Goal: Find specific page/section: Find specific page/section

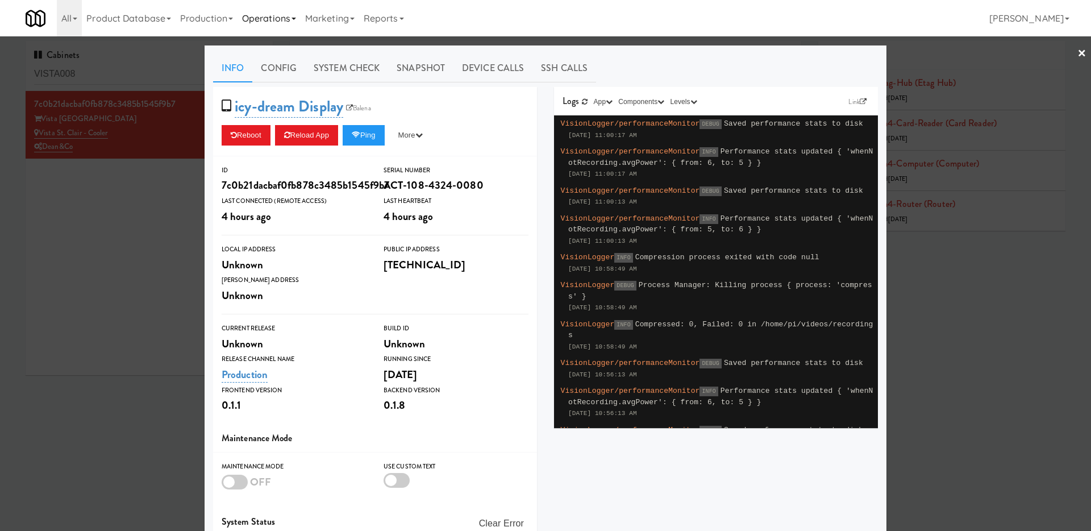
click at [280, 13] on link "Operations" at bounding box center [269, 18] width 63 height 36
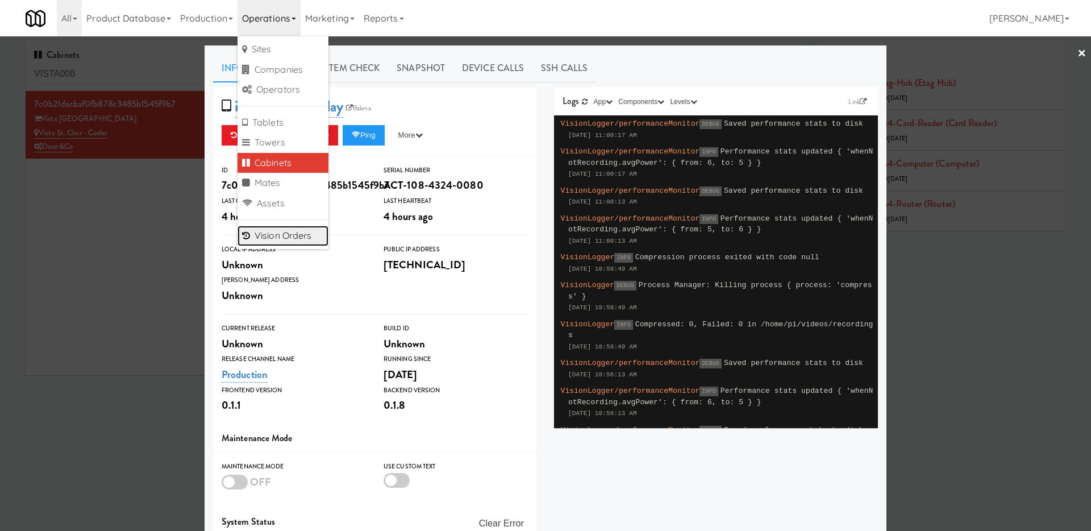
click at [293, 227] on link "Vision Orders" at bounding box center [283, 236] width 91 height 20
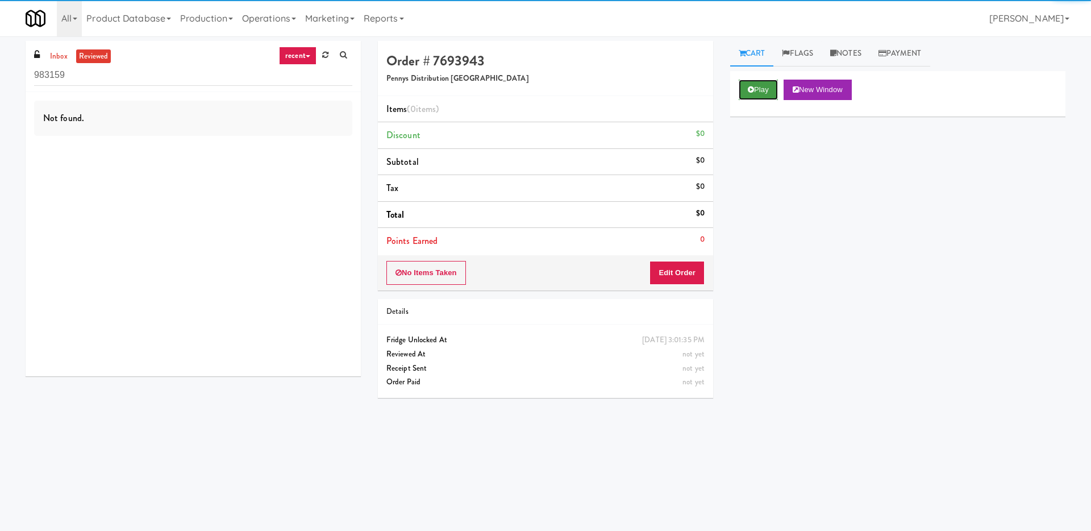
click at [746, 91] on button "Play" at bounding box center [758, 90] width 39 height 20
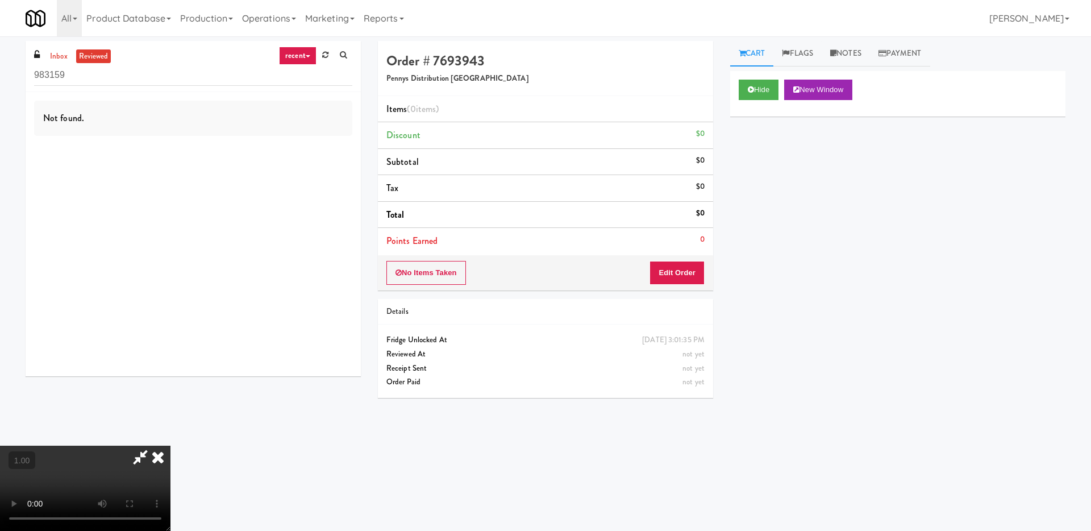
click at [170, 446] on icon at bounding box center [157, 457] width 25 height 23
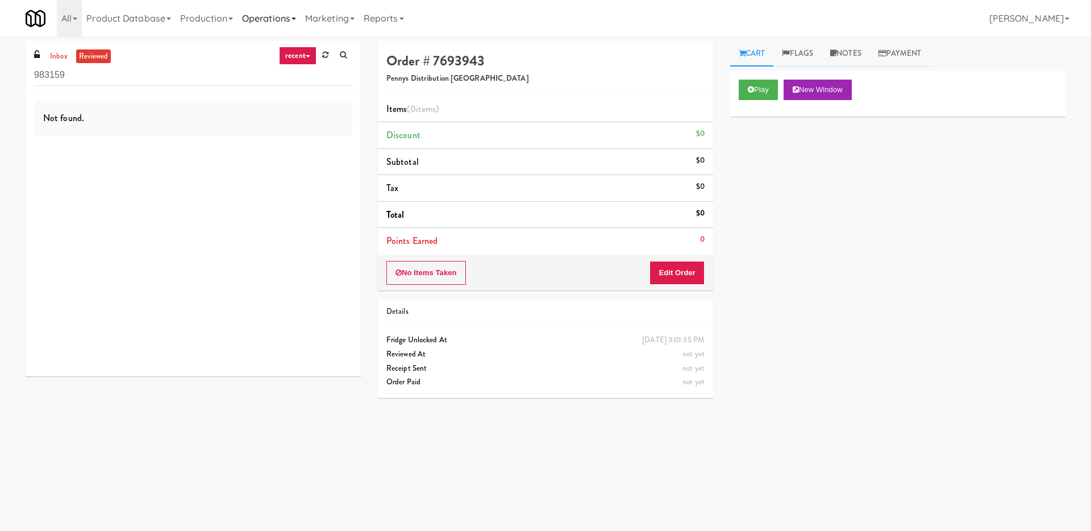
click at [269, 14] on link "Operations" at bounding box center [269, 18] width 63 height 36
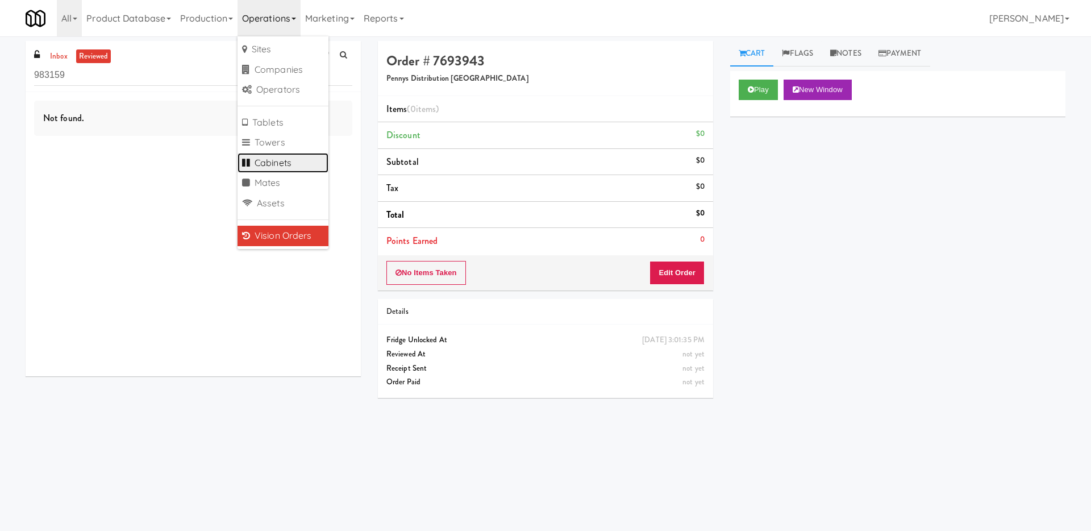
click at [287, 168] on link "Cabinets" at bounding box center [283, 163] width 91 height 20
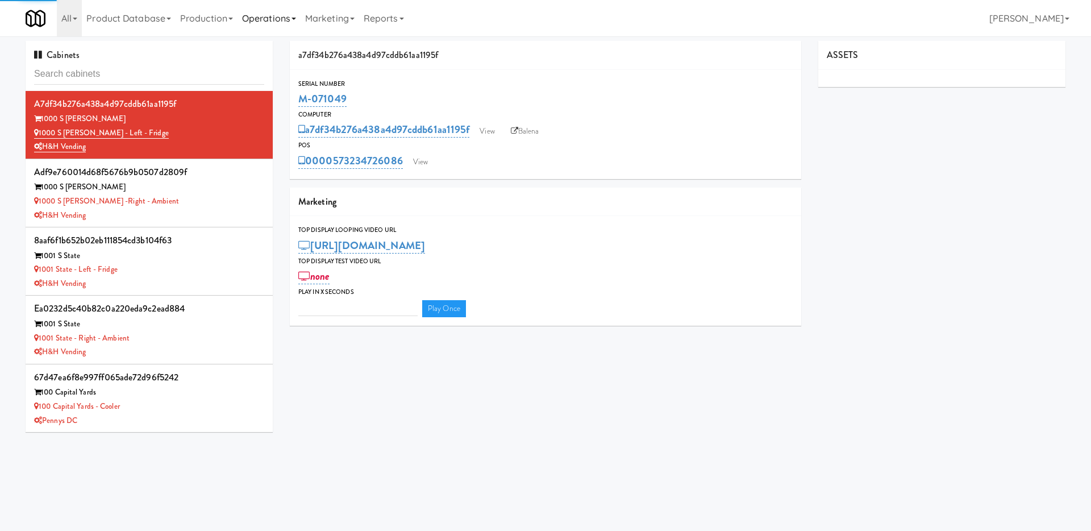
type input "3"
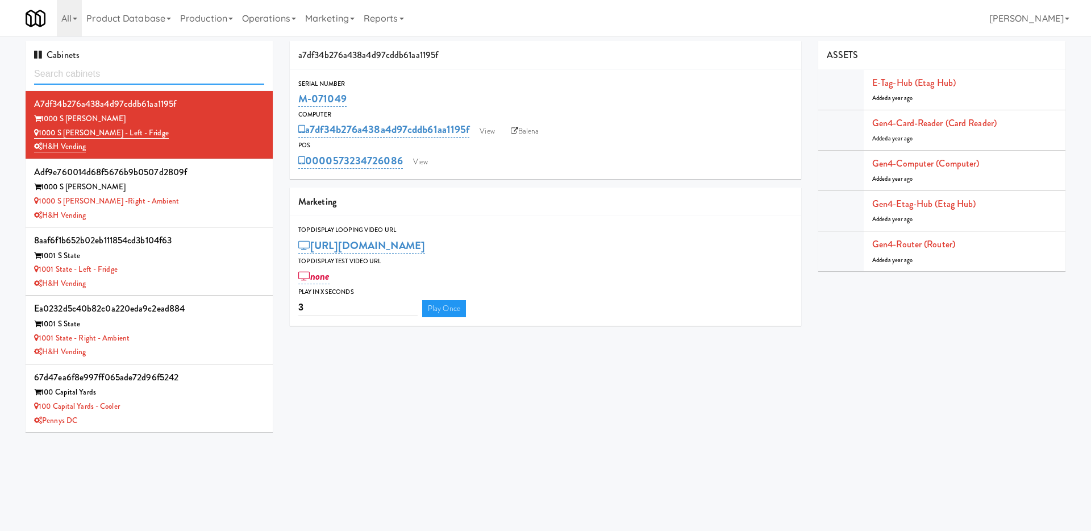
paste input "096434ba2e3a4a72ed3b291acccc2d6a"
type input "096434ba2e3a4a72ed3b291acccc2d6a"
